Goal: Task Accomplishment & Management: Manage account settings

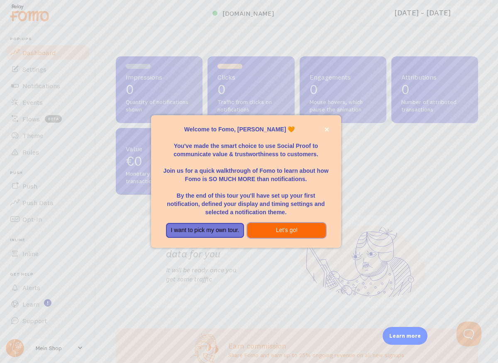
click at [275, 233] on button "Let's go!" at bounding box center [286, 230] width 78 height 15
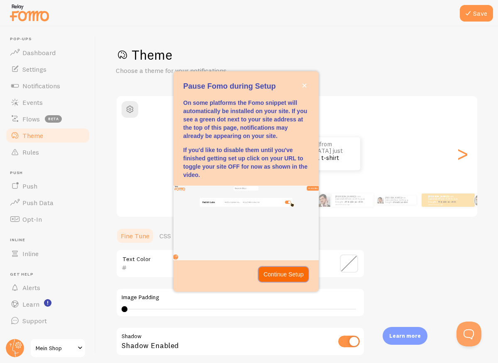
click at [272, 271] on p "Continue Setup" at bounding box center [283, 275] width 40 height 8
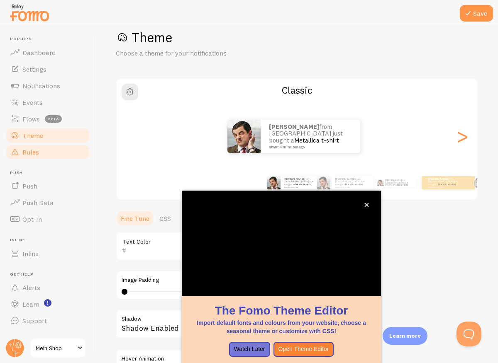
scroll to position [41, 0]
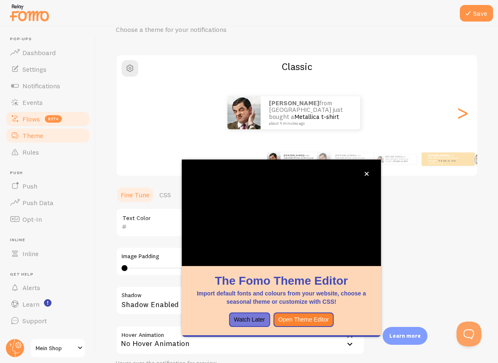
click at [42, 124] on link "Flows beta" at bounding box center [47, 119] width 85 height 17
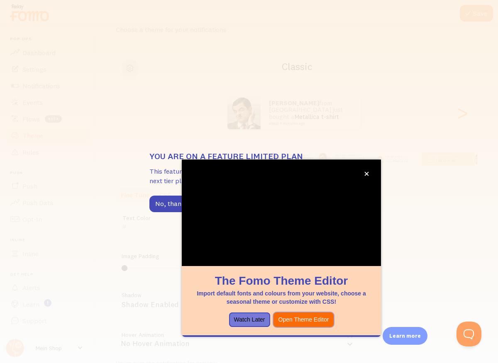
click at [307, 319] on button "Open Theme Editor" at bounding box center [303, 320] width 61 height 15
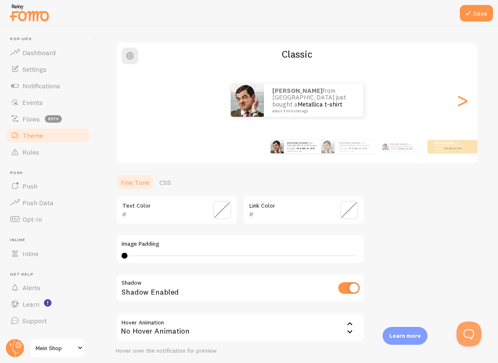
scroll to position [117, 0]
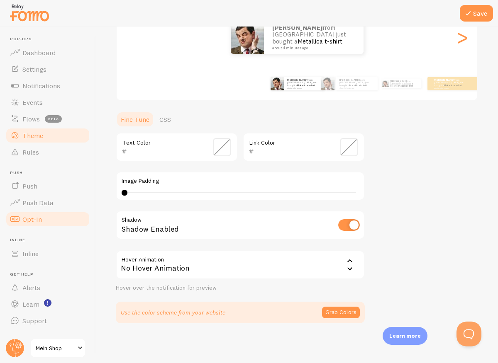
click at [41, 216] on span "Opt-In" at bounding box center [32, 219] width 20 height 8
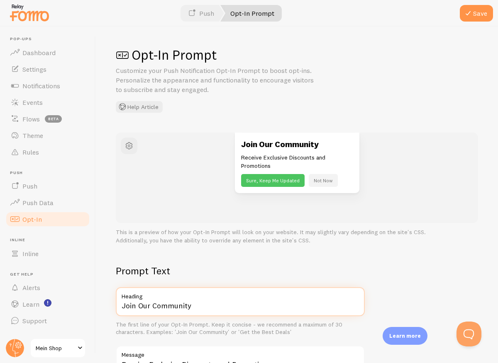
click at [241, 302] on input "Join Our Community" at bounding box center [240, 302] width 249 height 29
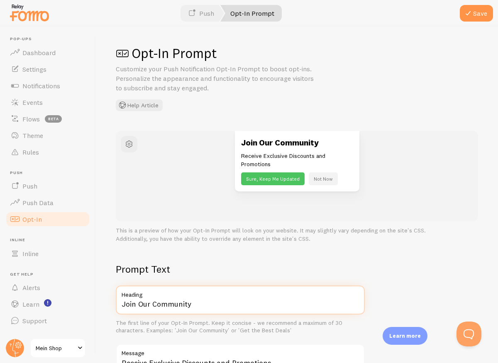
drag, startPoint x: 198, startPoint y: 304, endPoint x: 98, endPoint y: 302, distance: 99.6
click at [98, 302] on div "Opt-In Prompt Customize your Push Notification Opt-In Prompt to boost opt-ins. …" at bounding box center [297, 195] width 402 height 337
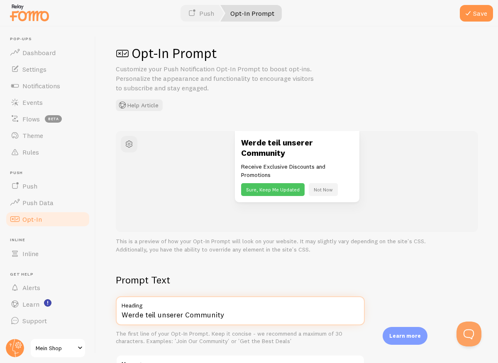
type input "Werde teil unserer Community"
click at [460, 5] on button "Save" at bounding box center [476, 13] width 33 height 17
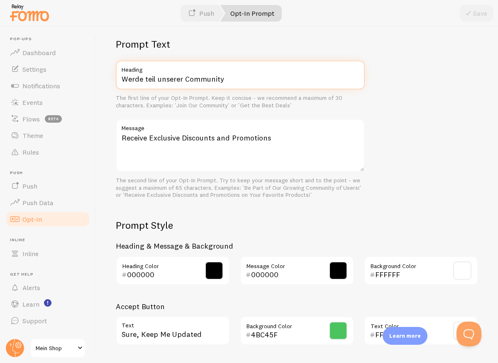
scroll to position [250, 0]
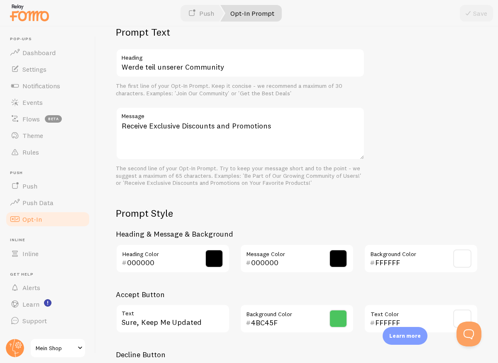
click at [258, 254] on div "000000 Message Color" at bounding box center [297, 258] width 114 height 29
click at [337, 257] on span at bounding box center [338, 259] width 18 height 18
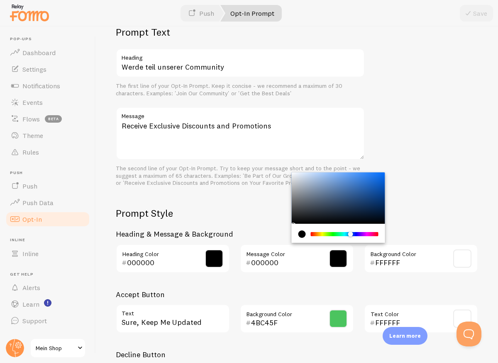
drag, startPoint x: 308, startPoint y: 234, endPoint x: 346, endPoint y: 240, distance: 38.7
click at [346, 240] on div "Chrome color picker" at bounding box center [337, 233] width 93 height 19
click at [393, 209] on h2 "Prompt Style" at bounding box center [297, 213] width 362 height 13
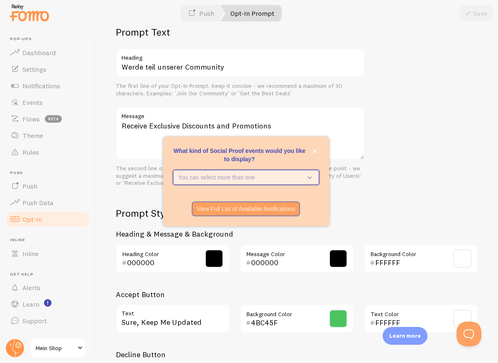
click at [308, 177] on icon "What kind of Social Proof events would you like to display?" at bounding box center [308, 177] width 12 height 9
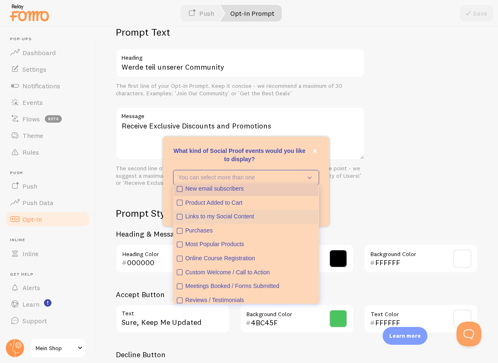
scroll to position [22, 0]
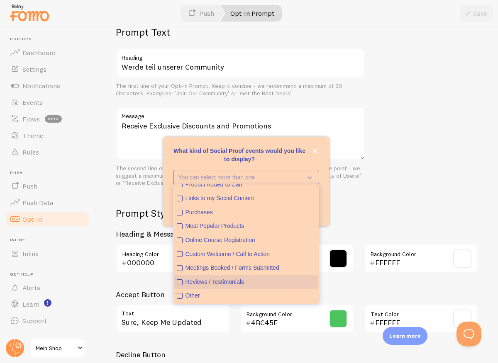
click at [232, 284] on div "Reviews / Testimonials" at bounding box center [250, 282] width 130 height 8
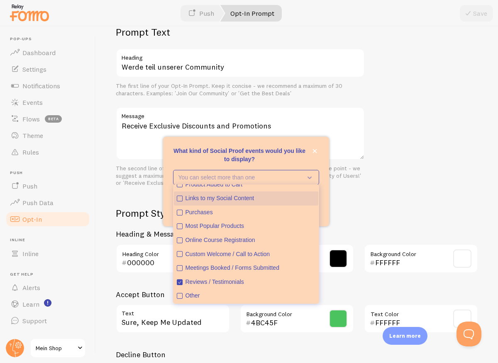
click at [181, 197] on icon "Links to my Social Content" at bounding box center [179, 198] width 5 height 5
type button "4"
click at [174, 192] on button "Links to my Social Content" at bounding box center [246, 199] width 144 height 14
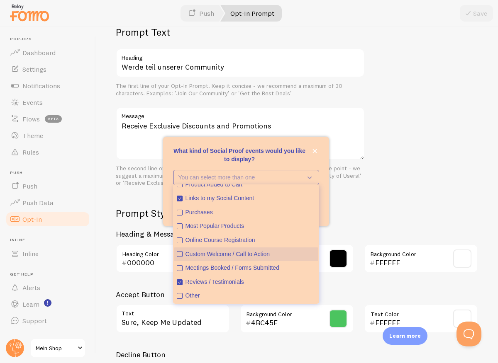
click at [179, 254] on icon "Custom Welcome / Call to Action" at bounding box center [179, 254] width 5 height 5
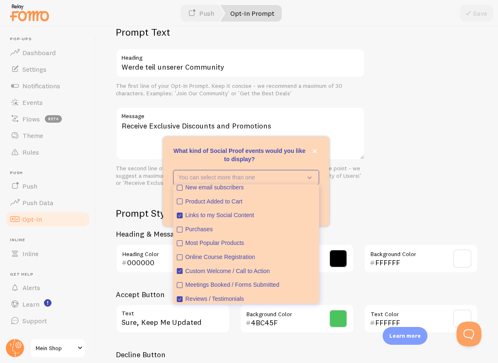
scroll to position [0, 0]
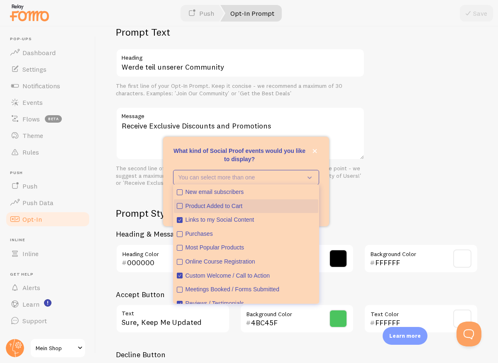
type button "1"
click at [221, 203] on div "Product Added to Cart" at bounding box center [250, 206] width 130 height 8
click at [174, 200] on button "Product Added to Cart" at bounding box center [246, 207] width 144 height 14
click at [327, 167] on div "What kind of Social Proof events would you like to display?" at bounding box center [246, 166] width 166 height 7
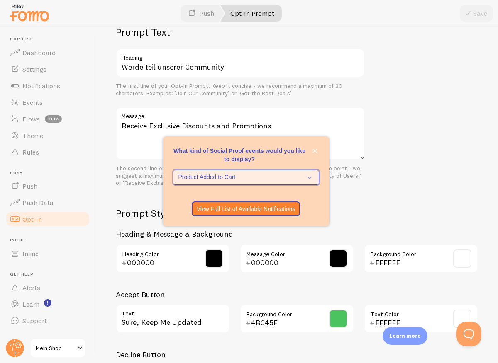
click at [286, 173] on span "Product Added to Cart" at bounding box center [240, 177] width 124 height 8
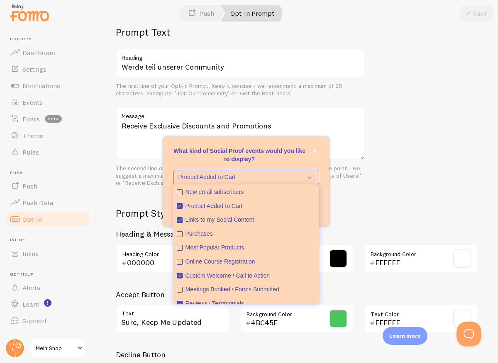
click at [310, 167] on div "What kind of Social Proof events would you like to display?" at bounding box center [246, 166] width 166 height 7
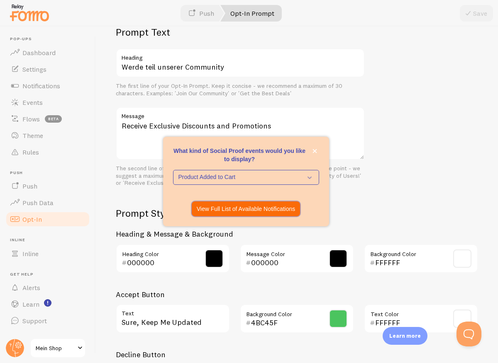
click at [280, 207] on p "View Full List of Available Notifications" at bounding box center [246, 209] width 99 height 8
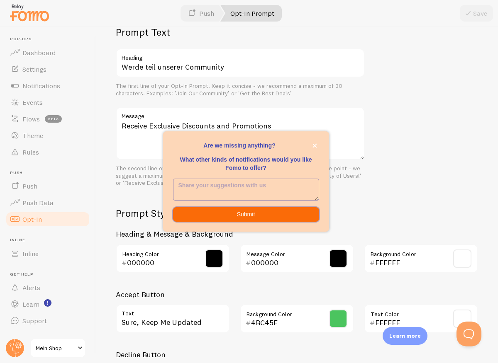
click at [282, 216] on button "Submit" at bounding box center [246, 214] width 146 height 15
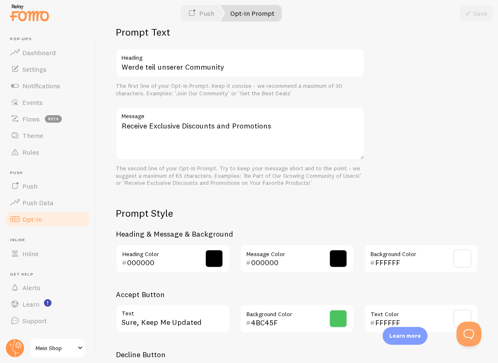
click at [292, 200] on div "Prompt Text Werde teil unserer Community Heading The first line of your Opt-In …" at bounding box center [297, 213] width 362 height 375
click at [215, 13] on link "Push" at bounding box center [201, 13] width 46 height 17
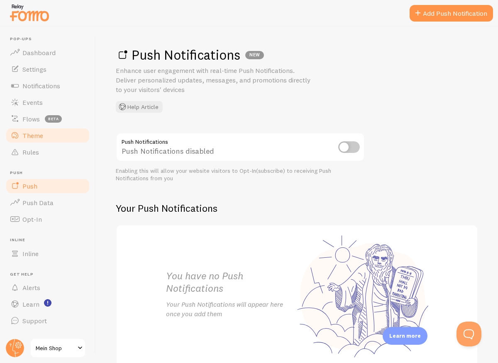
click at [36, 132] on span "Theme" at bounding box center [32, 136] width 21 height 8
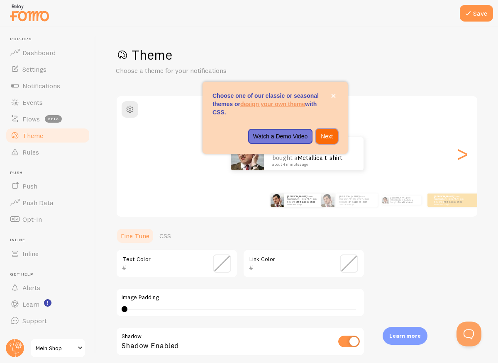
click at [325, 136] on p "Next" at bounding box center [327, 136] width 12 height 8
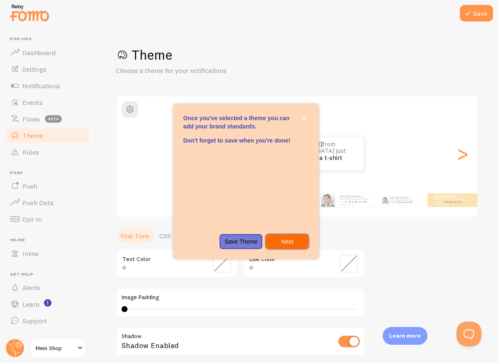
click at [288, 244] on p "Next" at bounding box center [287, 242] width 33 height 8
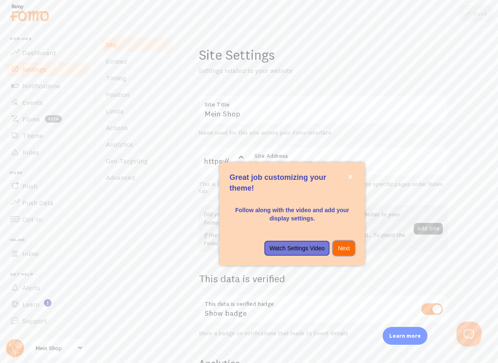
click at [345, 254] on button "Next" at bounding box center [344, 248] width 22 height 15
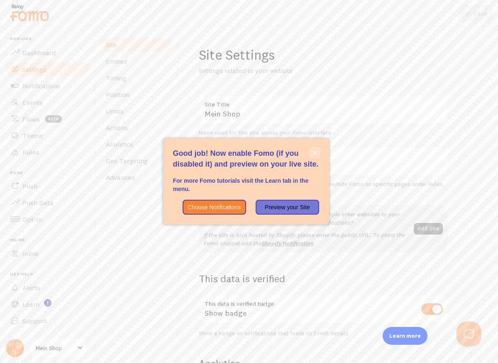
click at [315, 151] on icon "close," at bounding box center [314, 153] width 4 height 4
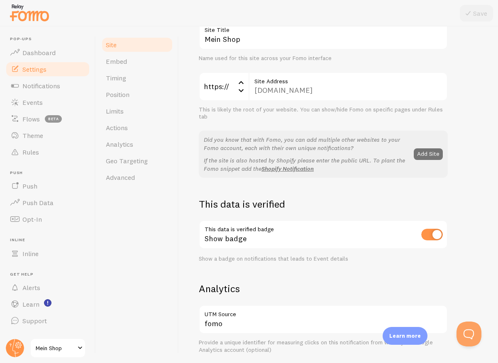
scroll to position [73, 0]
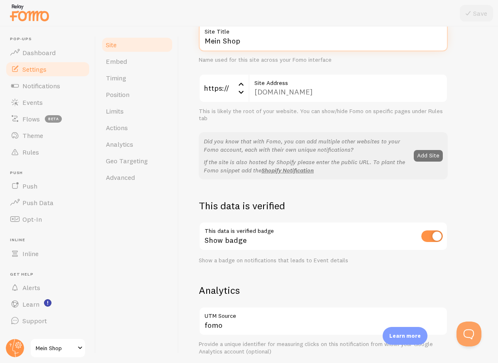
drag, startPoint x: 246, startPoint y: 41, endPoint x: 181, endPoint y: 37, distance: 64.8
click at [181, 37] on div "Site Settings Settings related to your website Mein Shop Site Title Name used f…" at bounding box center [338, 195] width 319 height 337
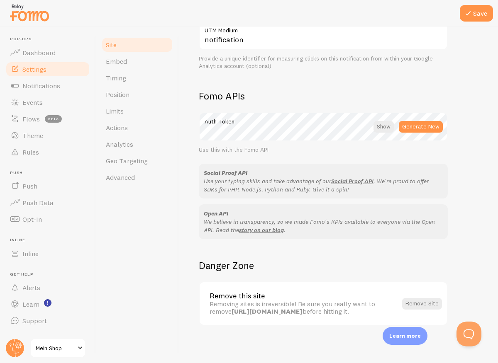
scroll to position [420, 0]
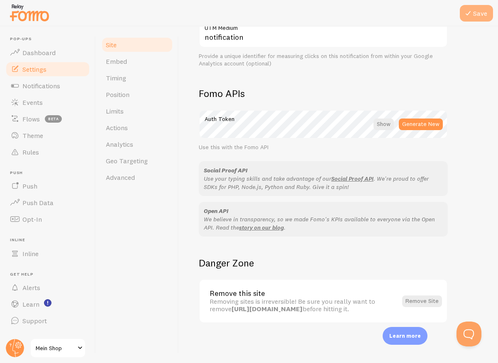
type input "Pawtriva"
click at [467, 13] on icon at bounding box center [468, 13] width 10 height 10
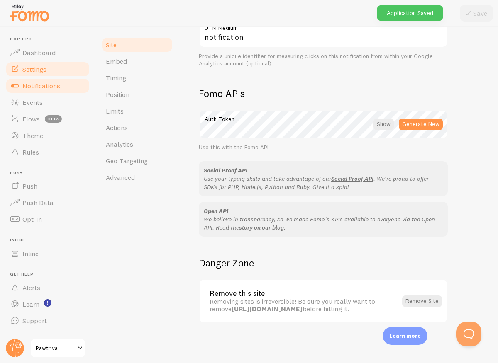
click at [41, 82] on span "Notifications" at bounding box center [41, 86] width 38 height 8
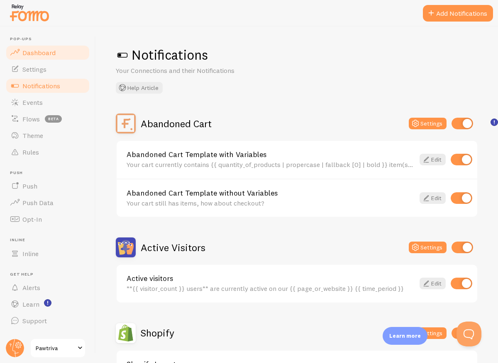
click at [39, 59] on link "Dashboard" at bounding box center [47, 52] width 85 height 17
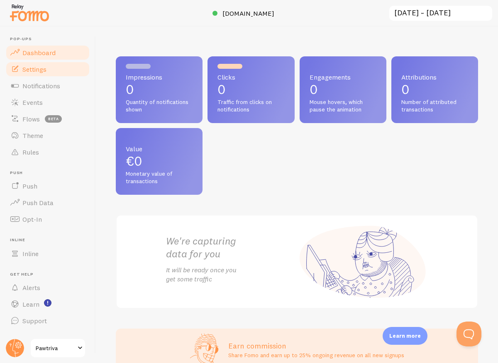
click at [39, 68] on span "Settings" at bounding box center [34, 69] width 24 height 8
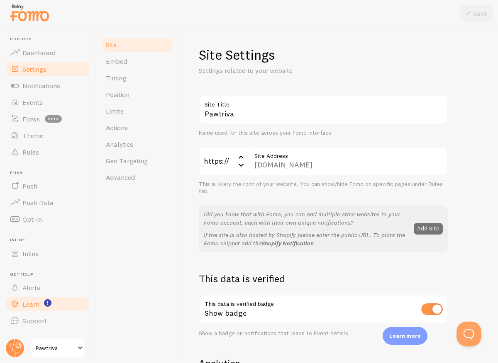
drag, startPoint x: 22, startPoint y: 21, endPoint x: 45, endPoint y: 307, distance: 287.7
click at [62, 144] on div "Pop-ups Dashboard Settings Notifications Events Flows beta Theme Rules [GEOGRAP…" at bounding box center [249, 181] width 498 height 363
